Goal: Task Accomplishment & Management: Manage account settings

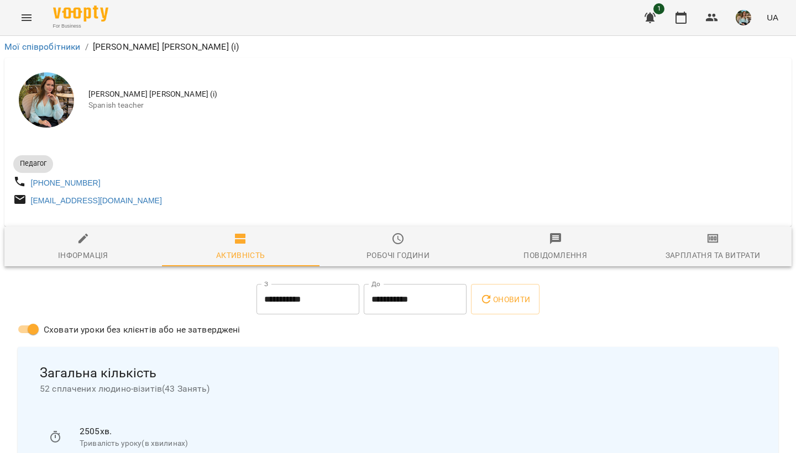
click at [387, 255] on div "Робочі години" at bounding box center [398, 255] width 63 height 13
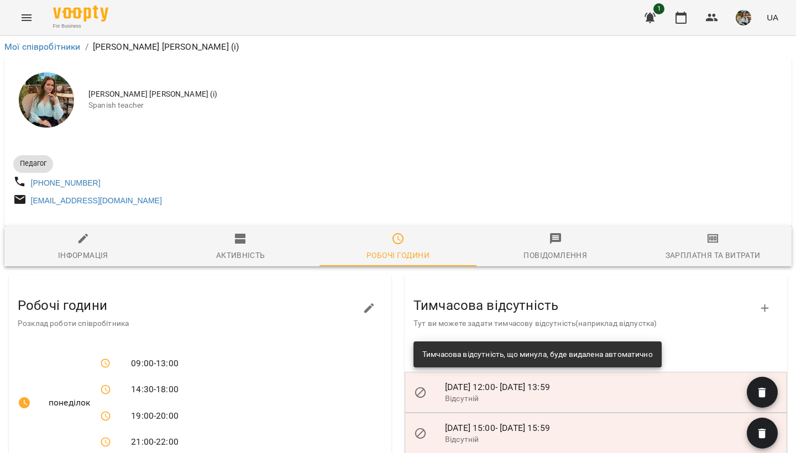
click at [512, 179] on div "Педагог [PHONE_NUMBER] [EMAIL_ADDRESS][DOMAIN_NAME]" at bounding box center [398, 180] width 774 height 62
click at [743, 21] on img "button" at bounding box center [743, 17] width 15 height 15
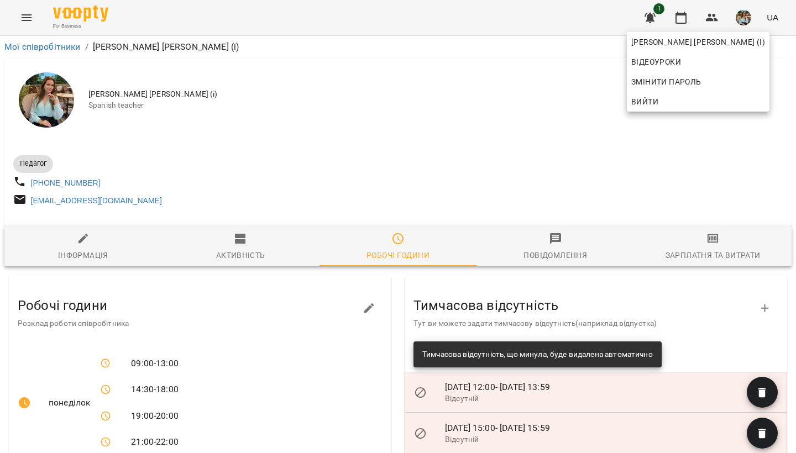
click at [681, 15] on div at bounding box center [398, 226] width 796 height 453
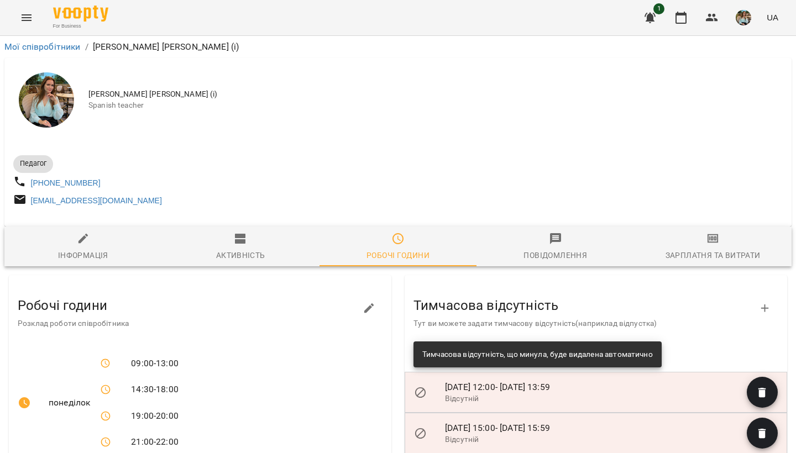
click at [681, 18] on icon "button" at bounding box center [681, 17] width 13 height 13
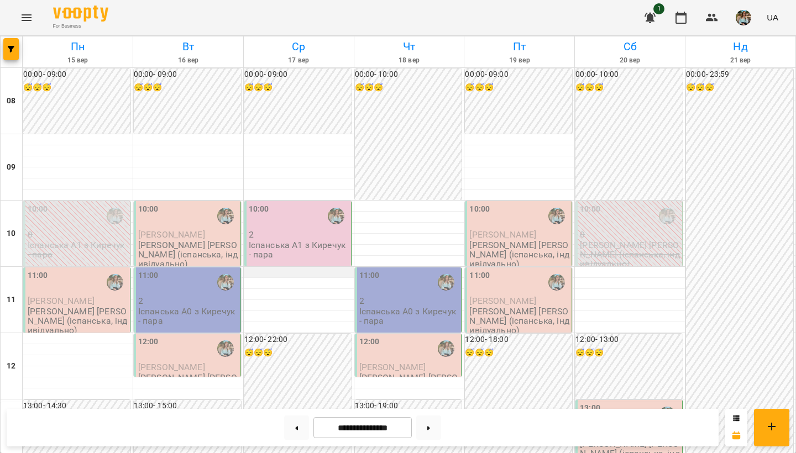
scroll to position [49, 0]
click at [687, 24] on button "button" at bounding box center [681, 17] width 27 height 27
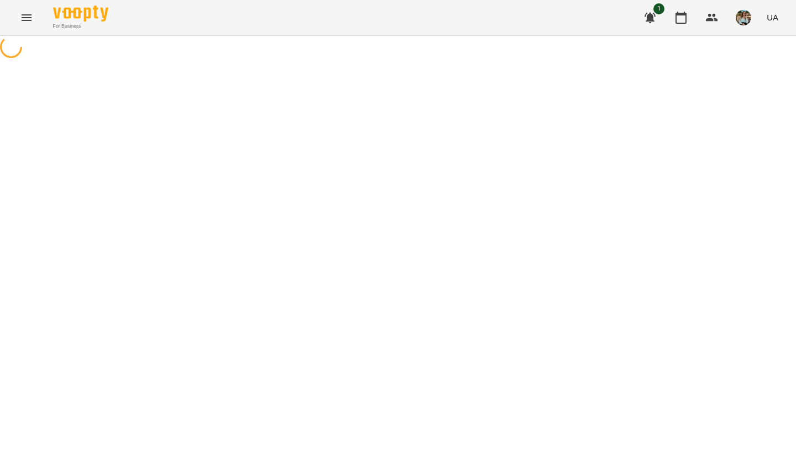
click at [743, 14] on img "button" at bounding box center [743, 17] width 15 height 15
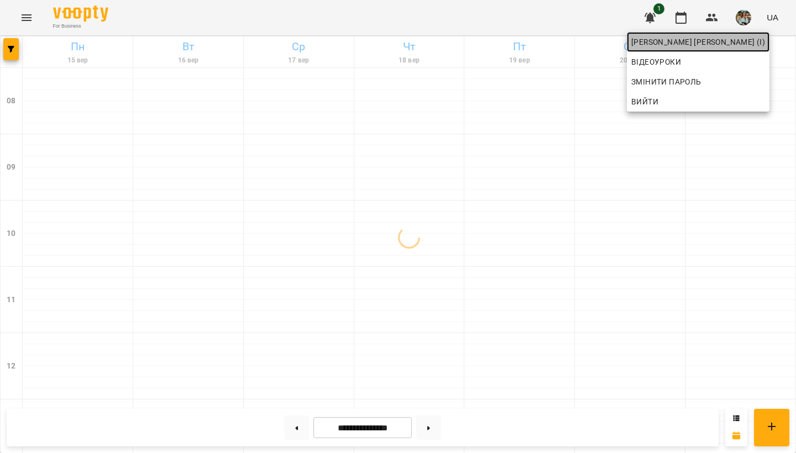
click at [736, 41] on span "[PERSON_NAME] [PERSON_NAME] (і)" at bounding box center [699, 41] width 134 height 13
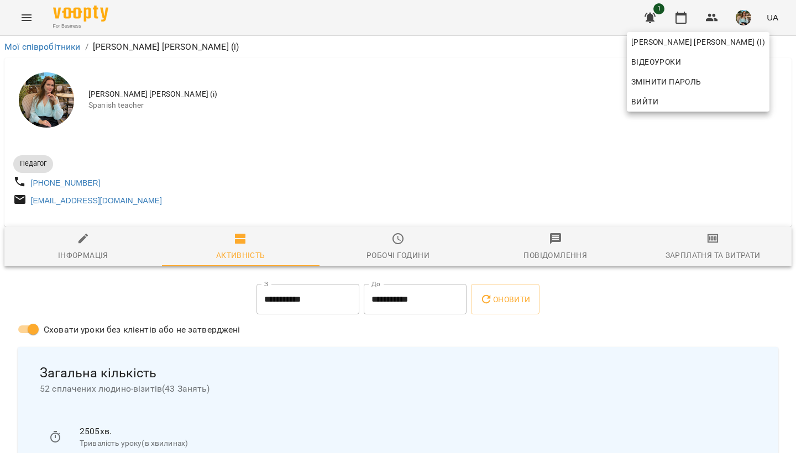
click at [680, 14] on div at bounding box center [398, 226] width 796 height 453
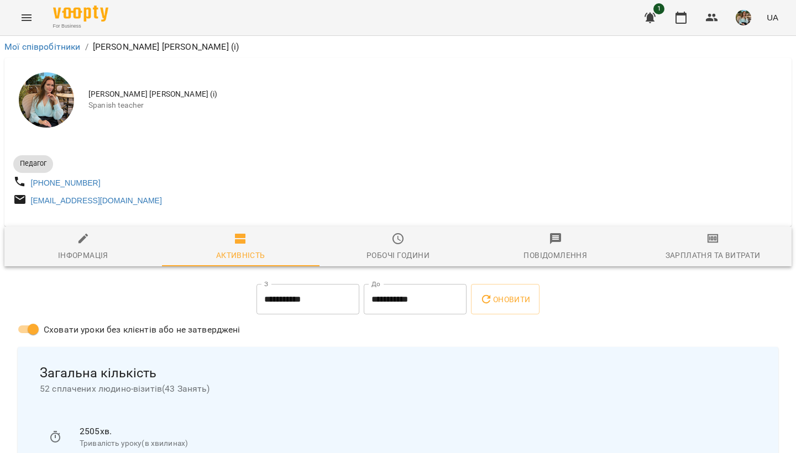
click at [372, 246] on span "Робочі години" at bounding box center [398, 247] width 144 height 30
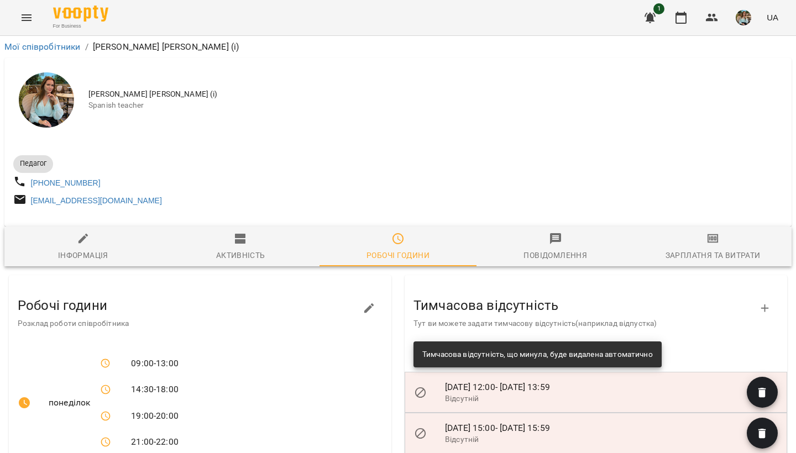
click at [781, 306] on div "Тимчасова відсутність Тут ви можете задати тимчасову відсутність(наприклад відп…" at bounding box center [596, 309] width 383 height 58
click at [773, 307] on button "button" at bounding box center [765, 308] width 27 height 27
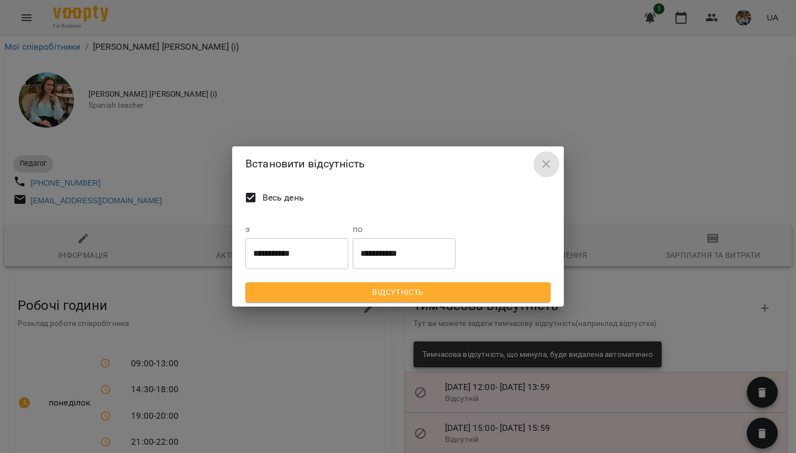
click at [547, 166] on icon "button" at bounding box center [546, 164] width 13 height 13
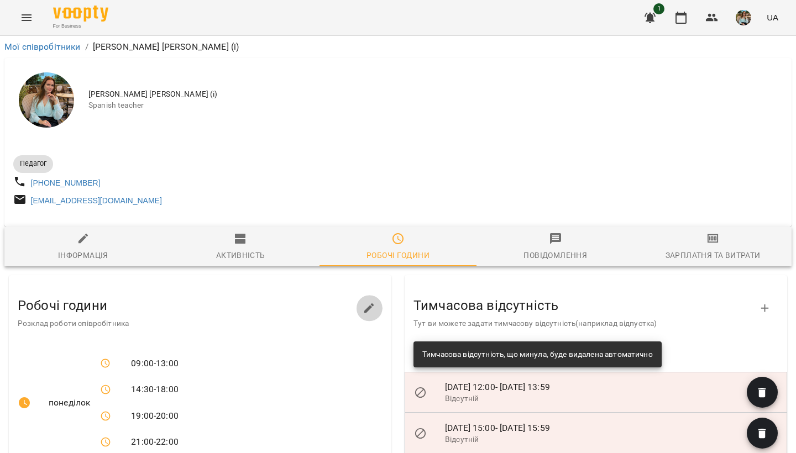
click at [369, 310] on icon "button" at bounding box center [369, 308] width 13 height 13
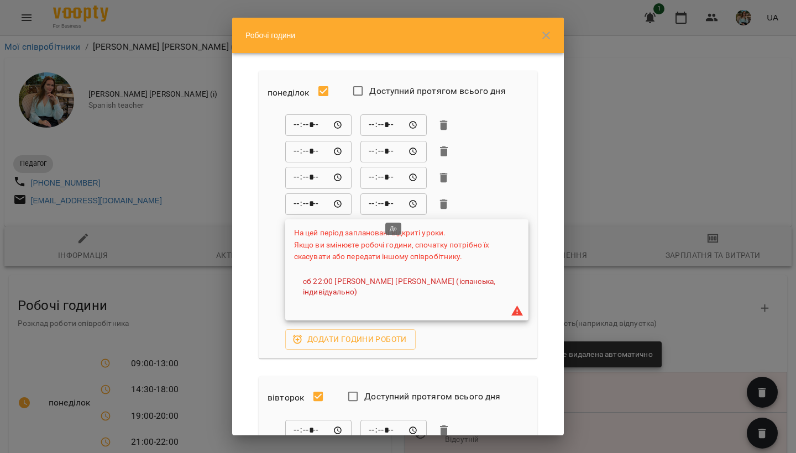
click at [378, 203] on input "*****" at bounding box center [394, 205] width 66 height 22
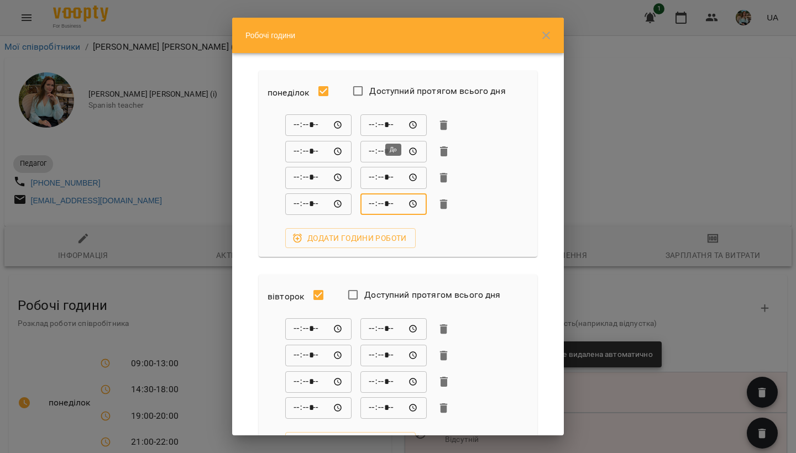
type input "*****"
click at [369, 128] on input "*****" at bounding box center [394, 125] width 66 height 22
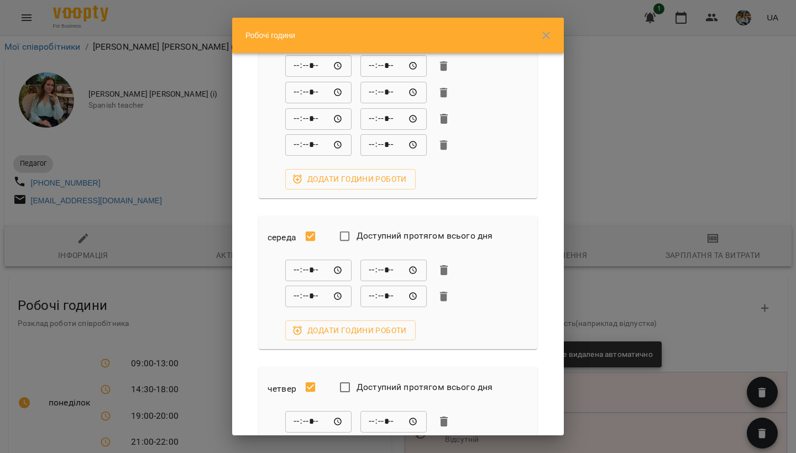
scroll to position [265, 0]
type input "*****"
click at [371, 269] on input "*****" at bounding box center [394, 269] width 66 height 22
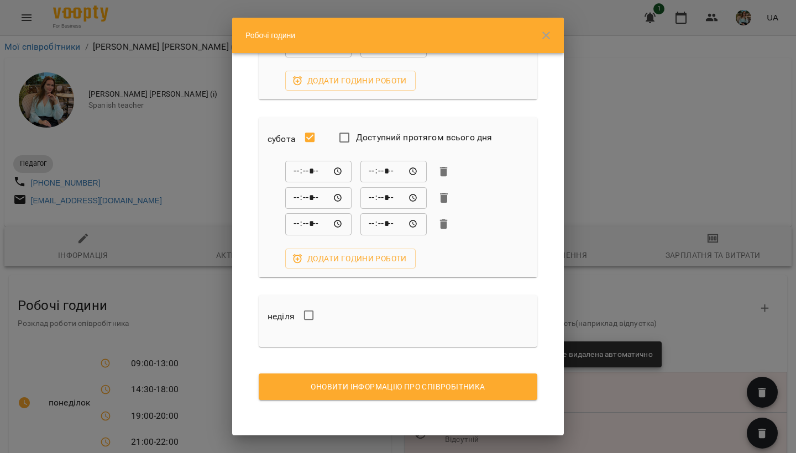
scroll to position [843, 0]
type input "*****"
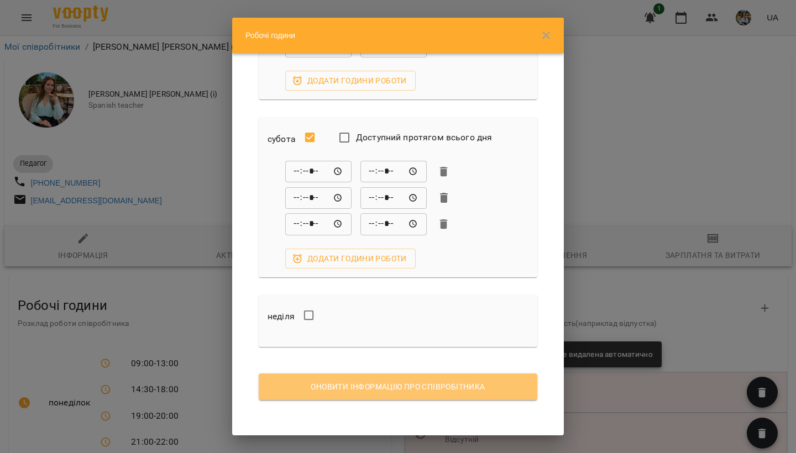
click at [432, 385] on span "Оновити інформацію про співробітника" at bounding box center [398, 386] width 261 height 13
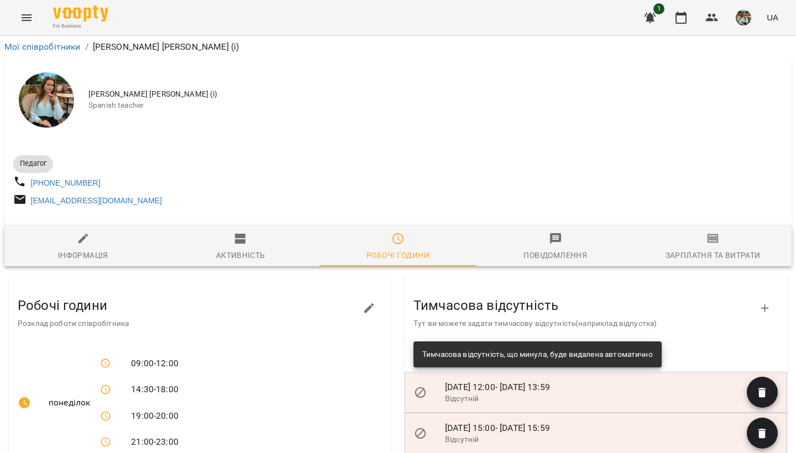
click at [747, 21] on img "button" at bounding box center [743, 17] width 15 height 15
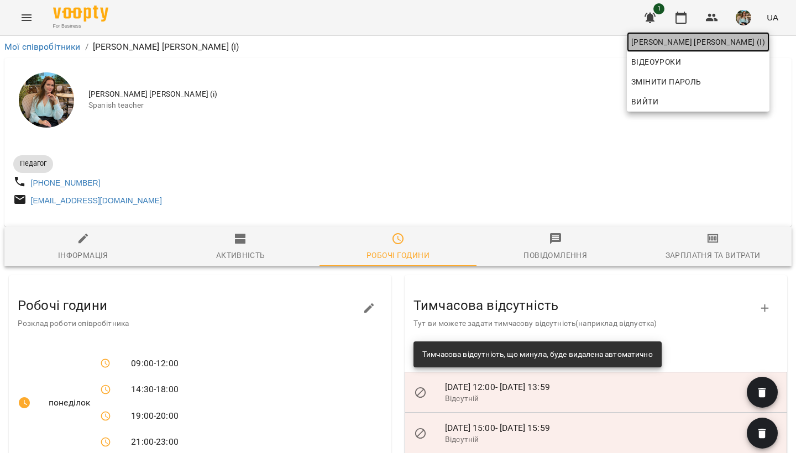
click at [737, 45] on span "[PERSON_NAME] [PERSON_NAME] (і)" at bounding box center [699, 41] width 134 height 13
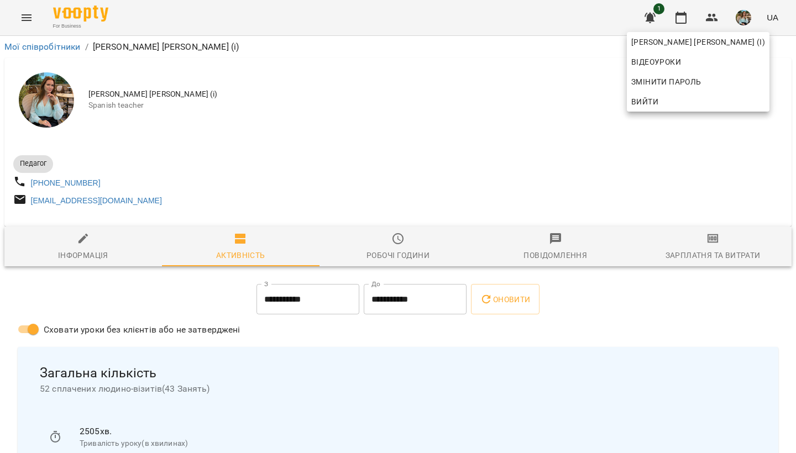
click at [510, 167] on div at bounding box center [398, 226] width 796 height 453
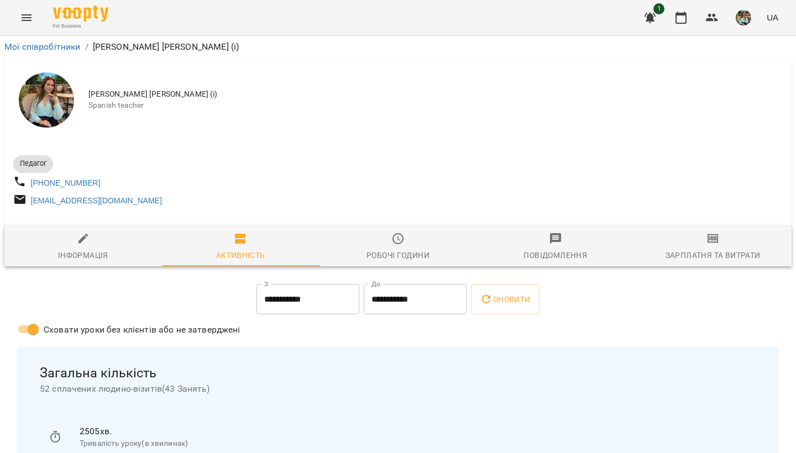
click at [740, 15] on img "button" at bounding box center [743, 17] width 15 height 15
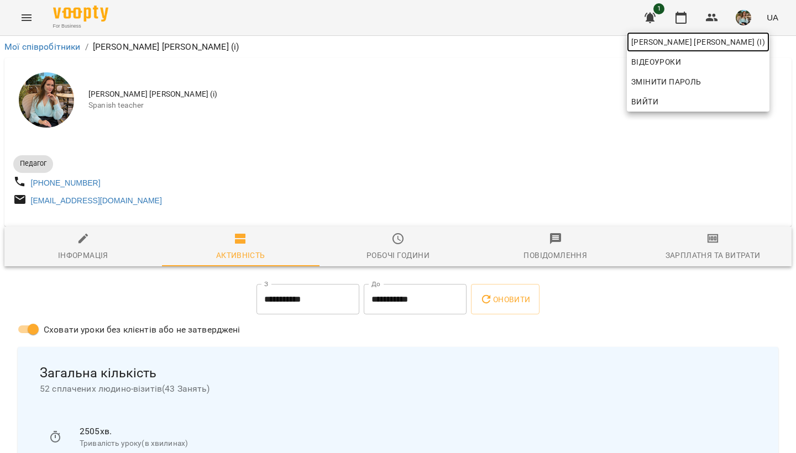
click at [736, 45] on span "[PERSON_NAME] [PERSON_NAME] (і)" at bounding box center [699, 41] width 134 height 13
click at [680, 22] on div at bounding box center [398, 226] width 796 height 453
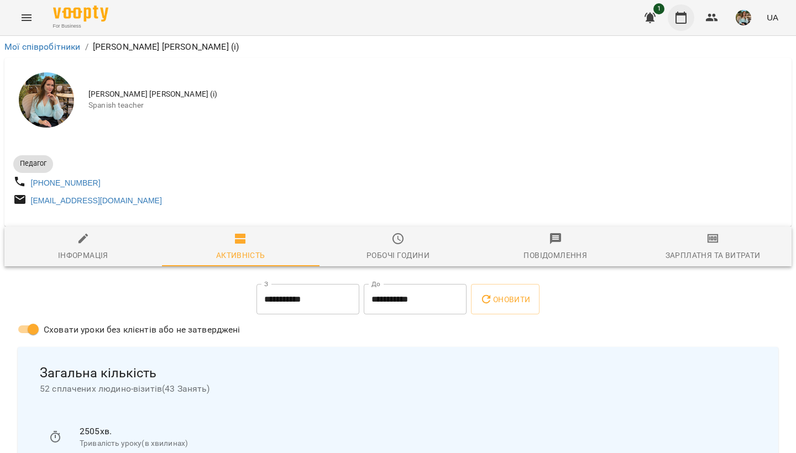
click at [682, 19] on icon "button" at bounding box center [681, 17] width 13 height 13
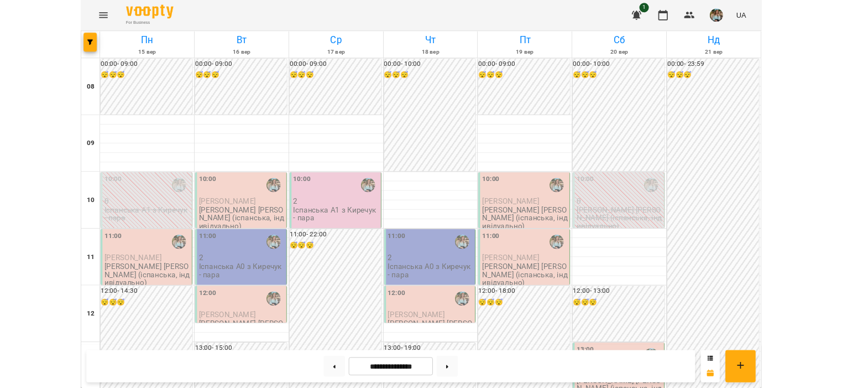
scroll to position [37, 0]
